Goal: Participate in discussion

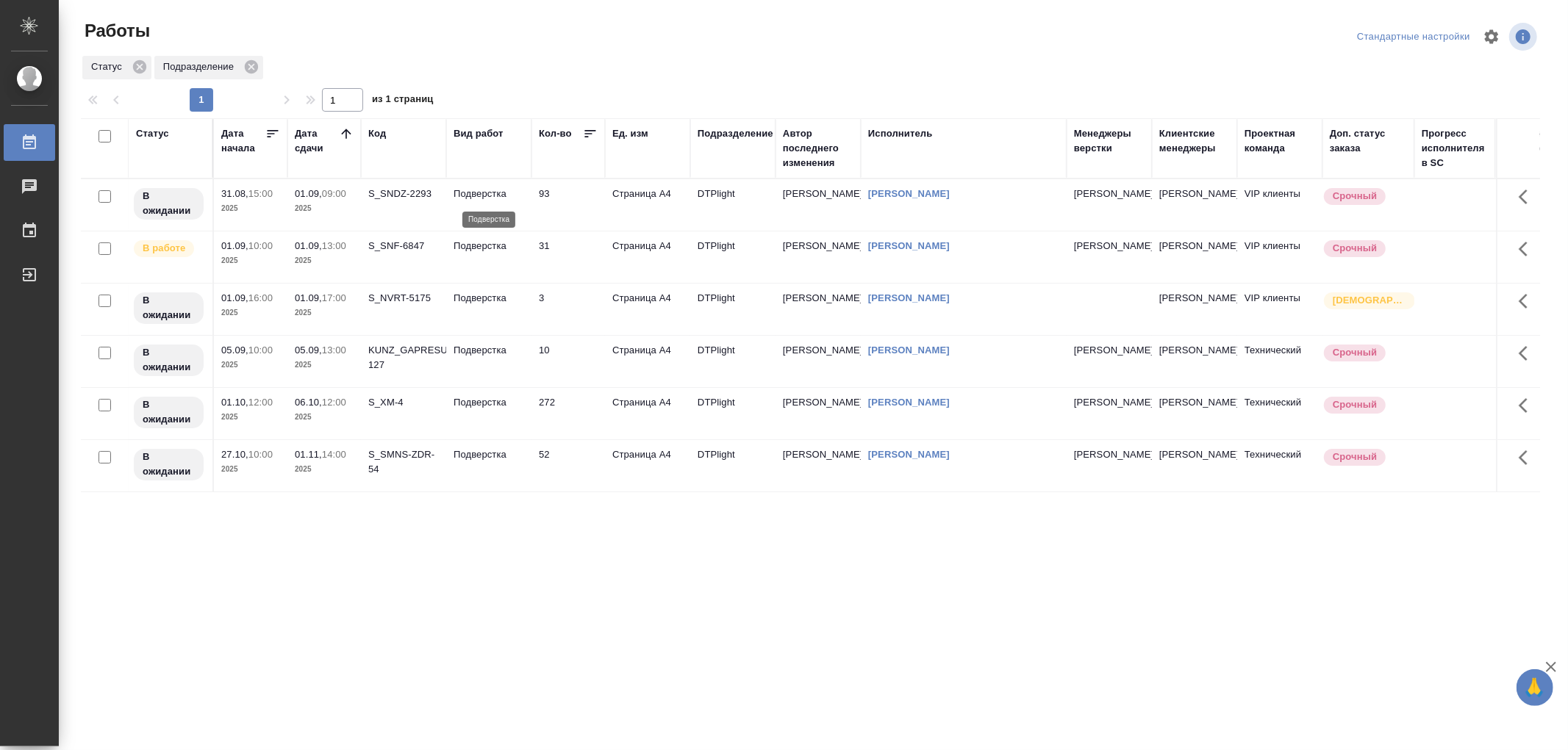
click at [508, 199] on p "Подверстка" at bounding box center [488, 194] width 71 height 15
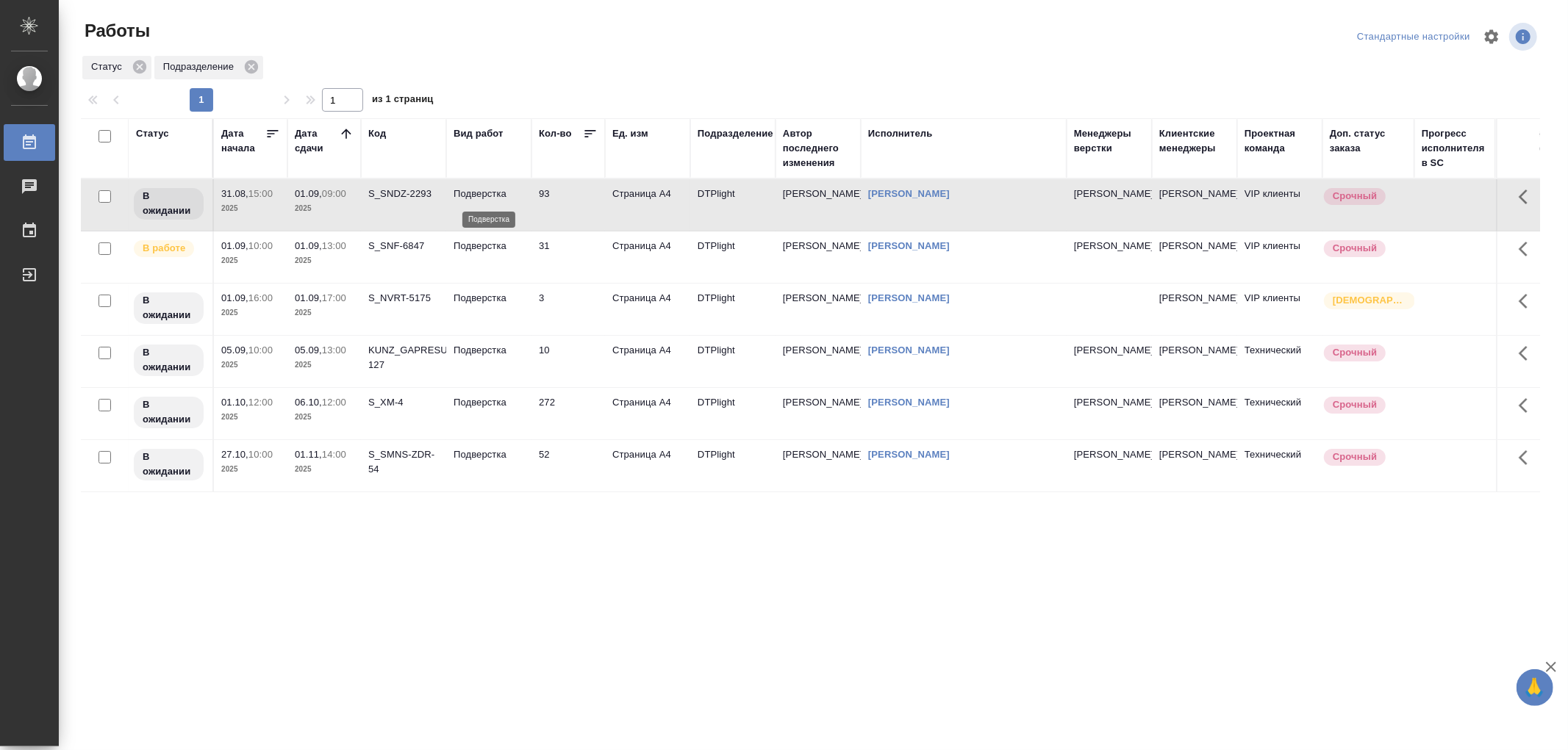
click at [508, 199] on p "Подверстка" at bounding box center [488, 194] width 71 height 15
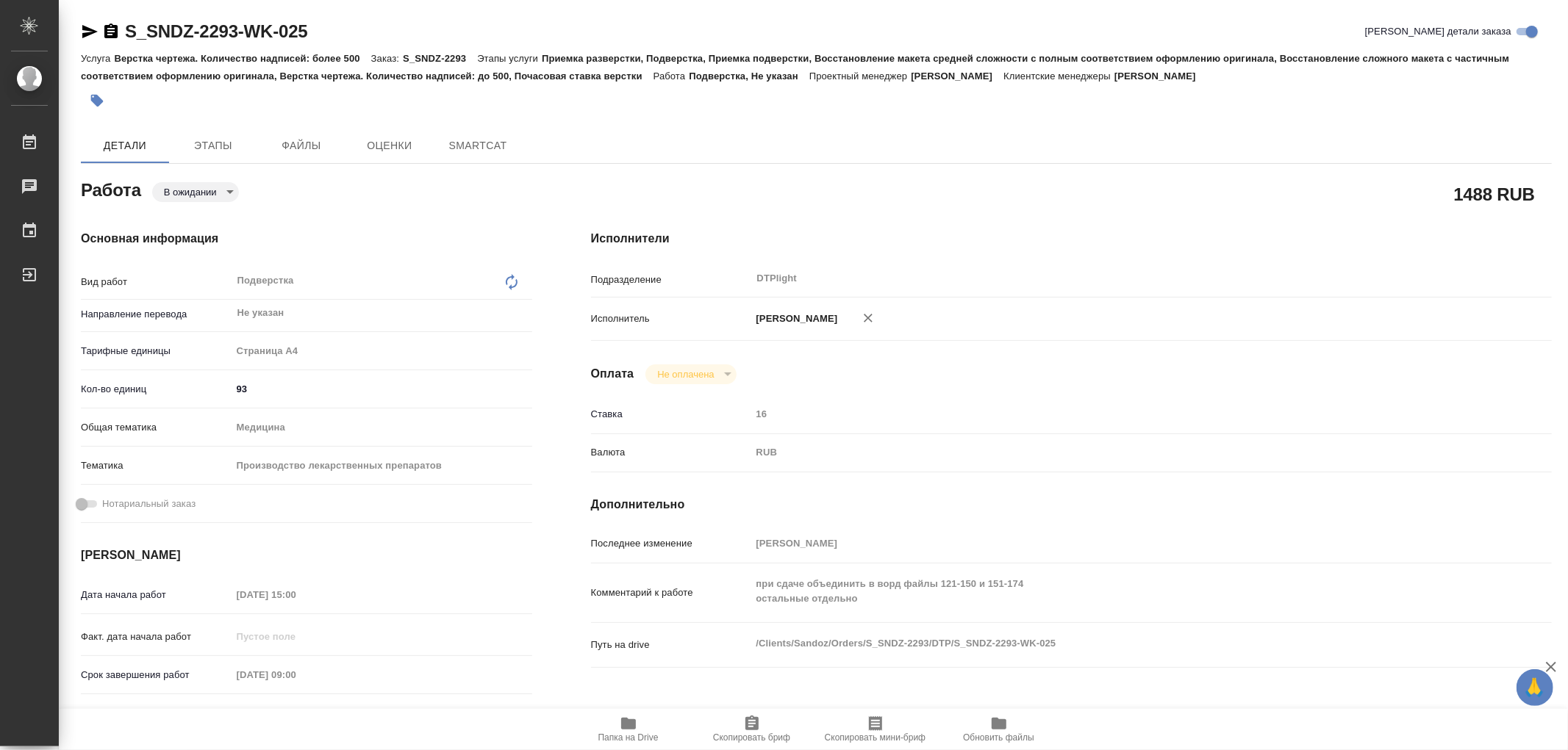
type textarea "x"
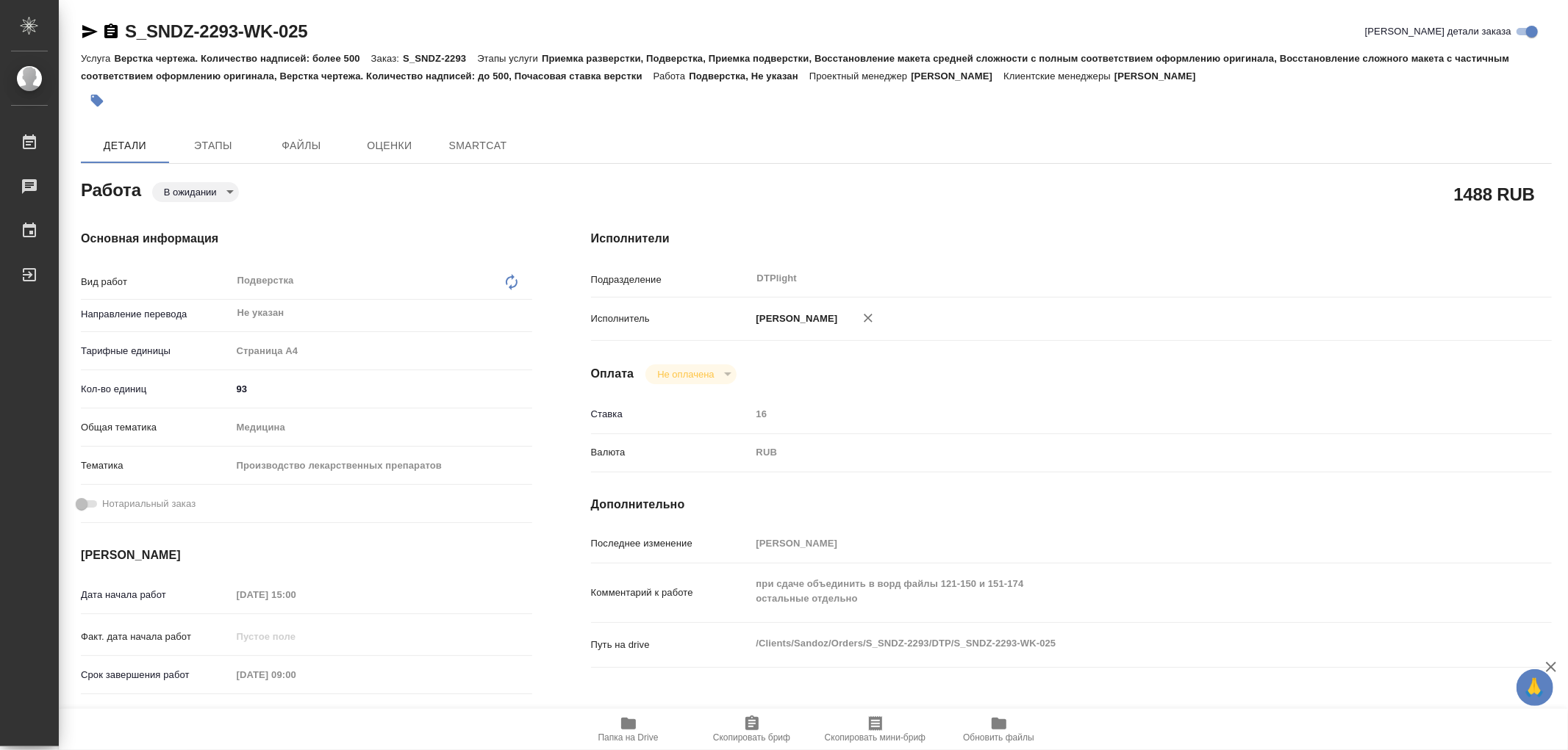
type textarea "x"
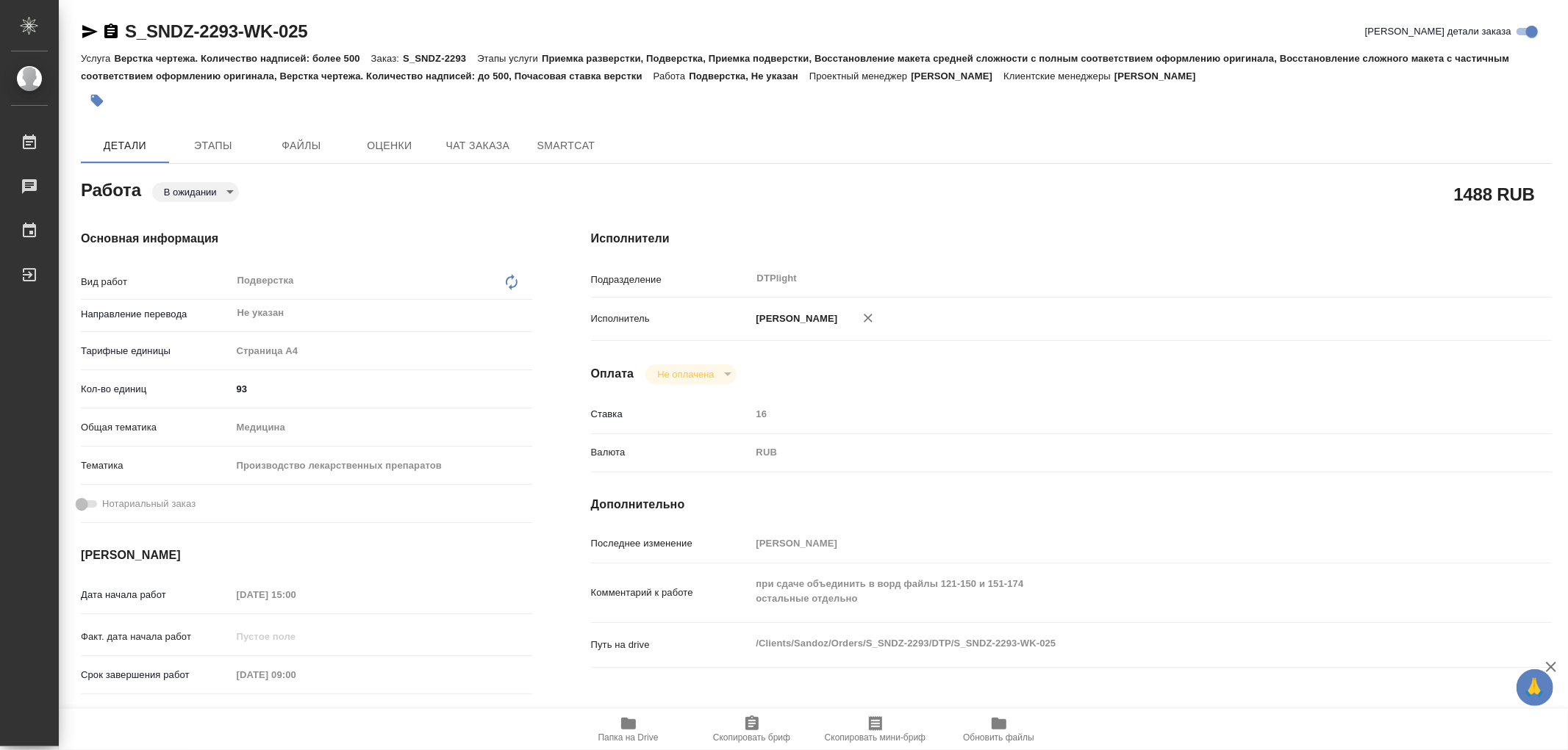
type textarea "x"
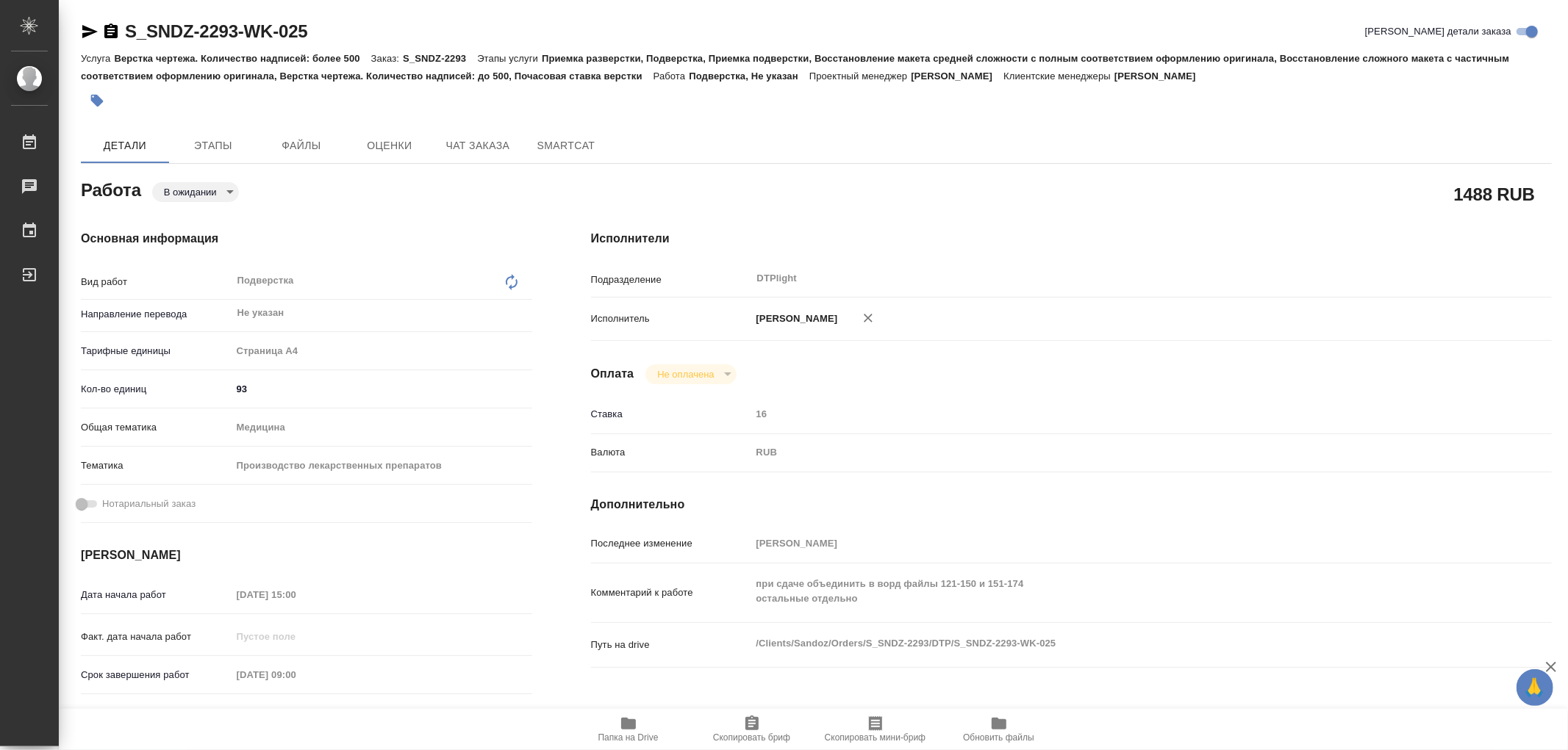
type textarea "x"
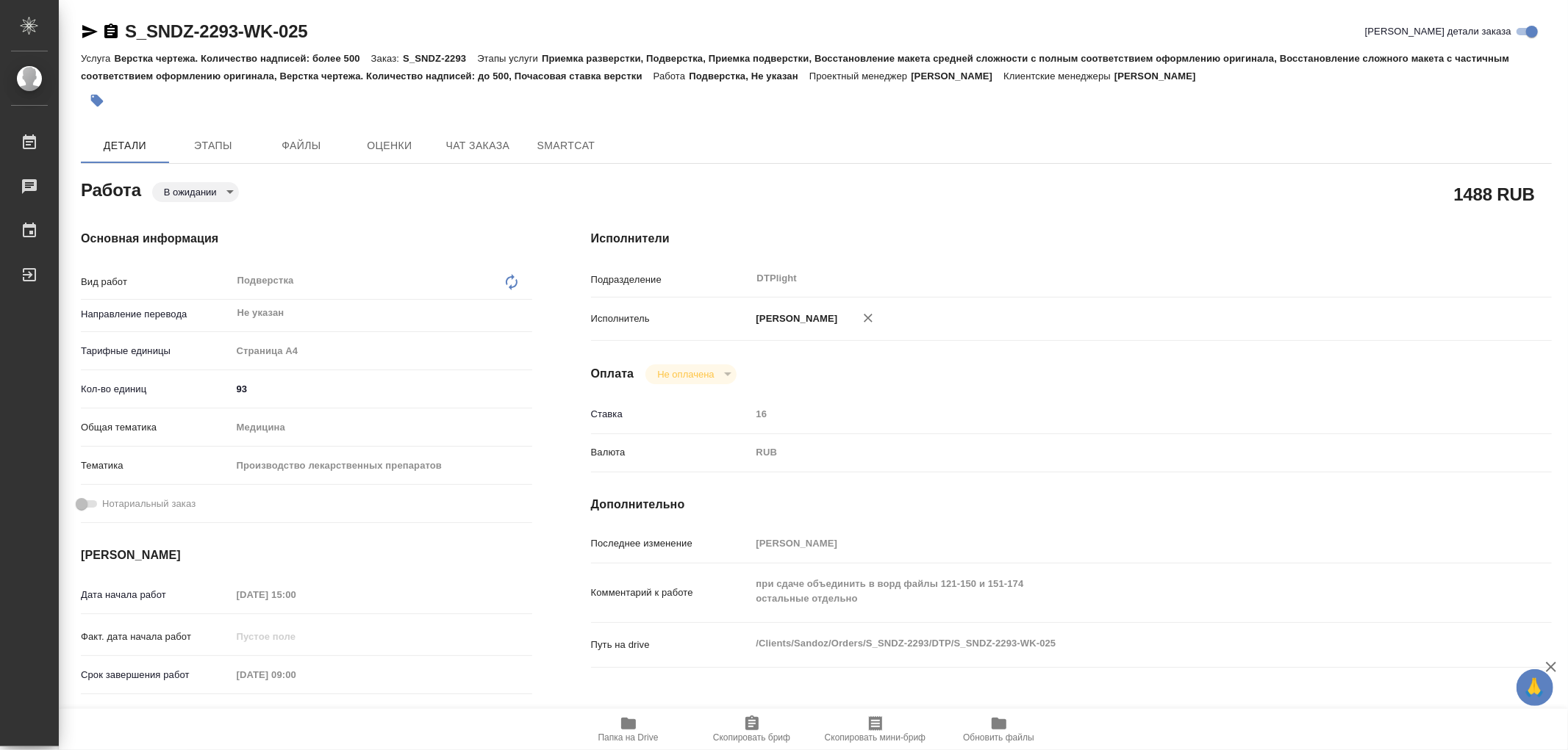
type textarea "x"
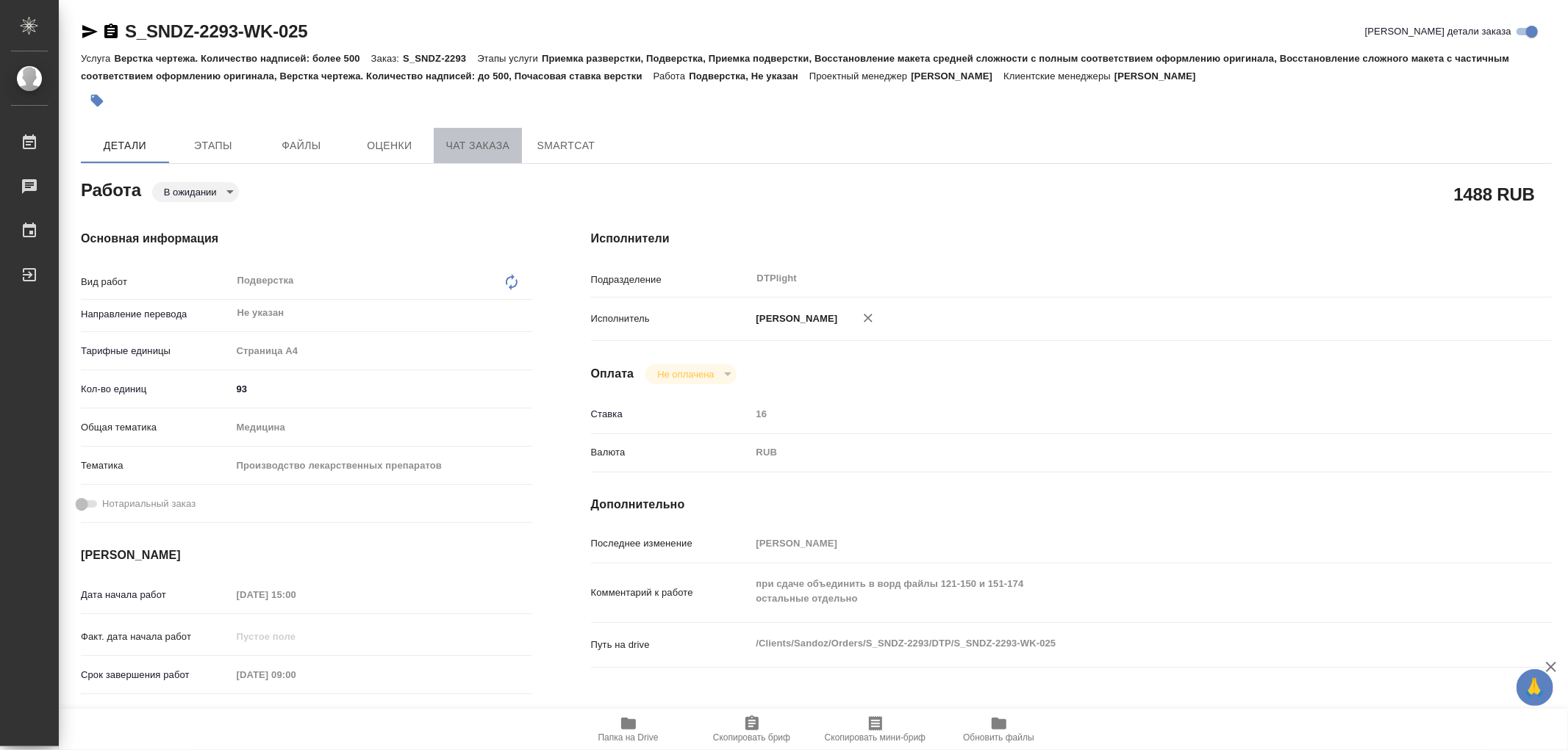
click at [464, 145] on span "Чат заказа" at bounding box center [477, 146] width 71 height 19
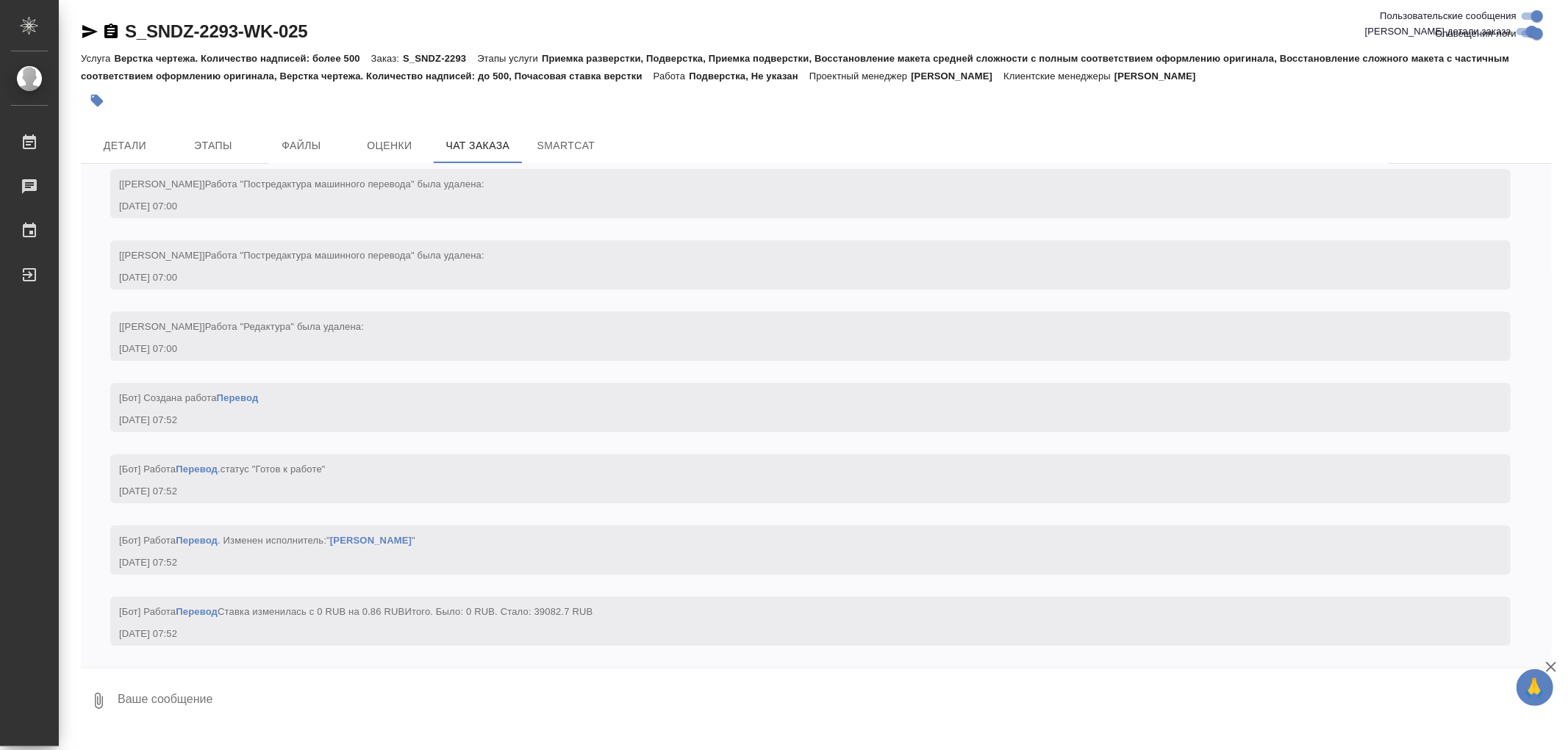
scroll to position [27847, 0]
